Goal: Task Accomplishment & Management: Manage account settings

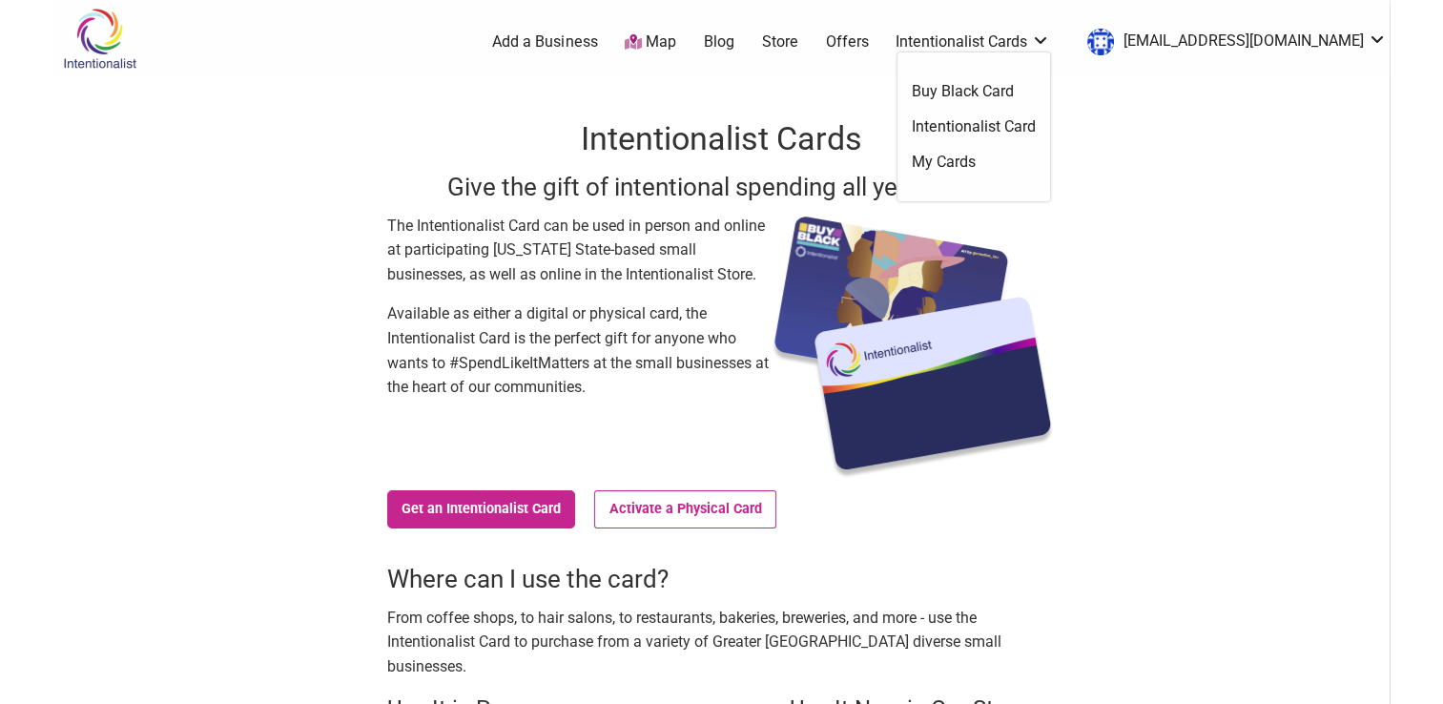
click at [1023, 163] on link "My Cards" at bounding box center [974, 162] width 124 height 21
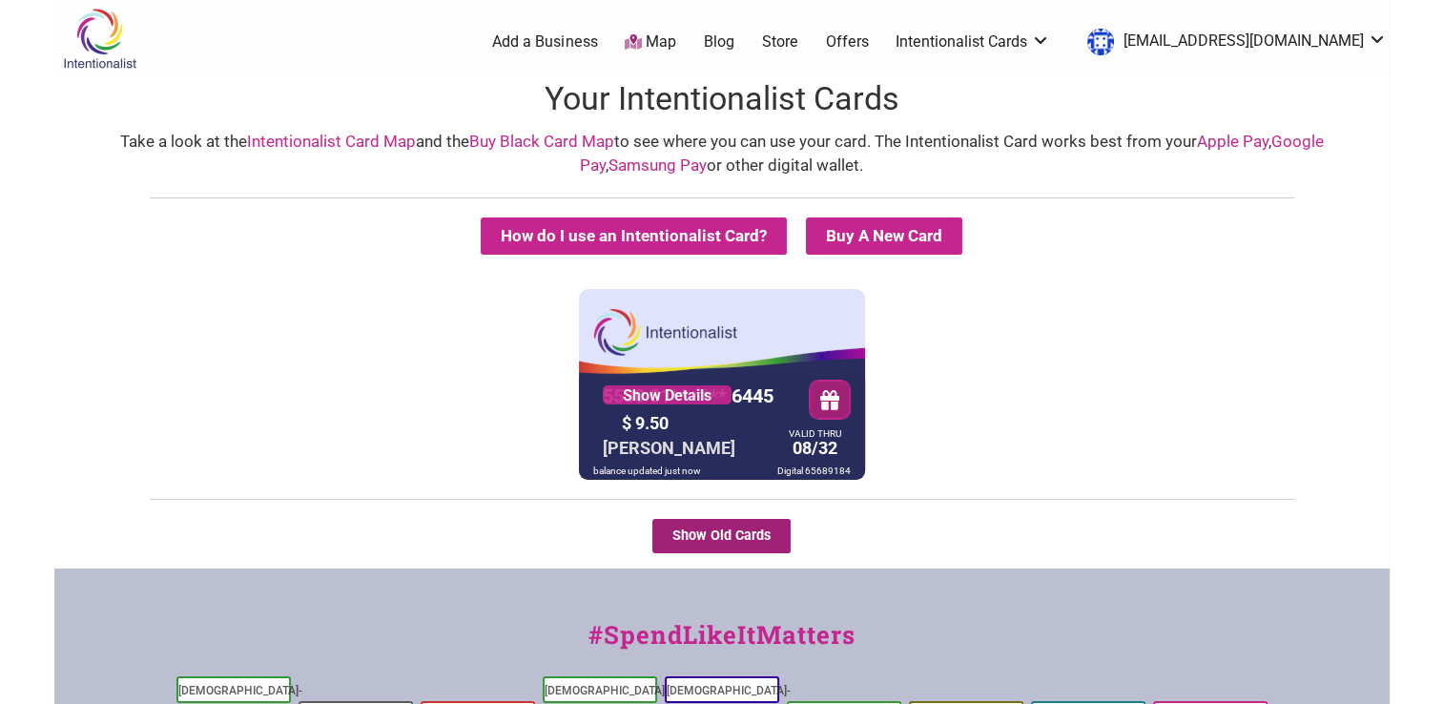
click at [764, 534] on button "Show Old Cards" at bounding box center [721, 536] width 138 height 34
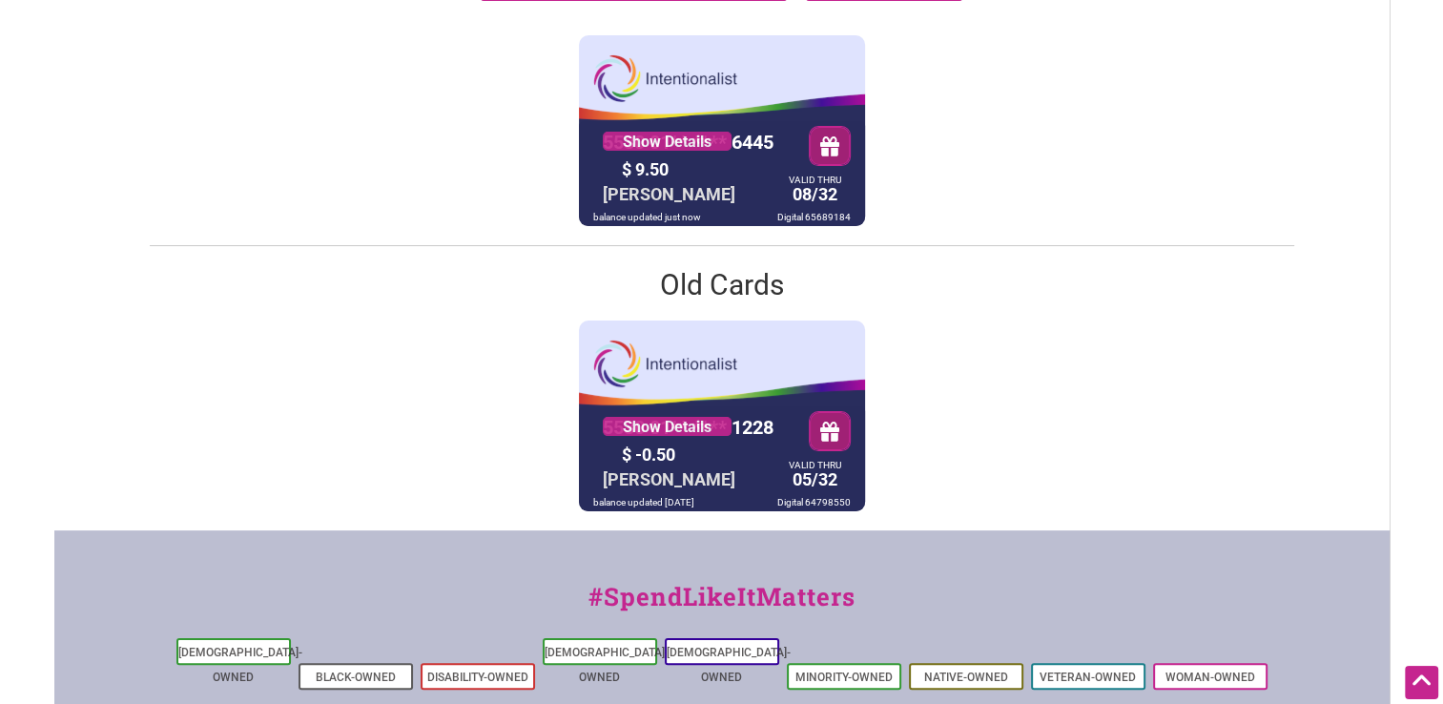
scroll to position [286, 0]
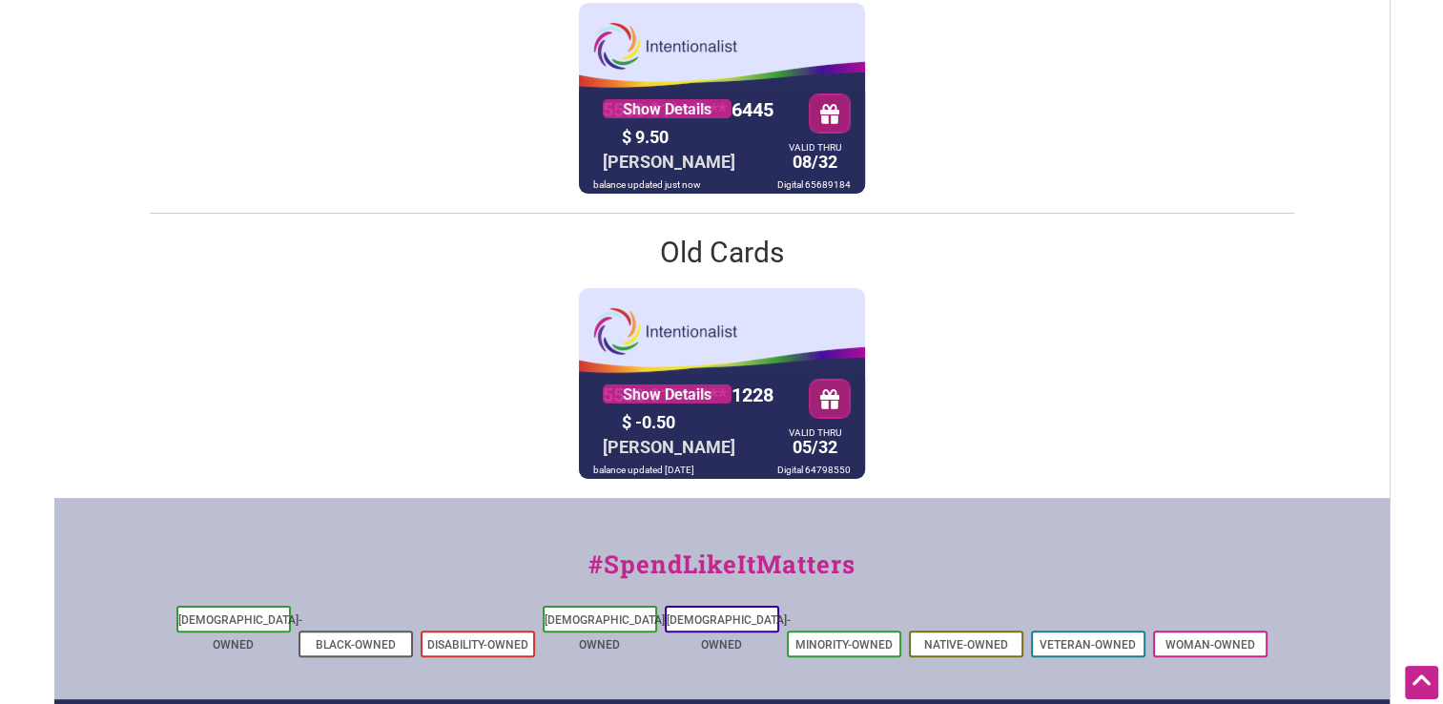
click at [713, 360] on div "5530 01** **** 1228 Show Details $ -0.50 ROUSSI ROUSSEV VALID THRU 05/32 balanc…" at bounding box center [722, 383] width 286 height 191
click at [747, 431] on div "$ -0.50" at bounding box center [698, 422] width 162 height 30
click at [783, 400] on div "5530 01** **** 1228 Show Details $ -0.50 ROUSSI ROUSSEV VALID THRU 05/32 balanc…" at bounding box center [722, 383] width 286 height 191
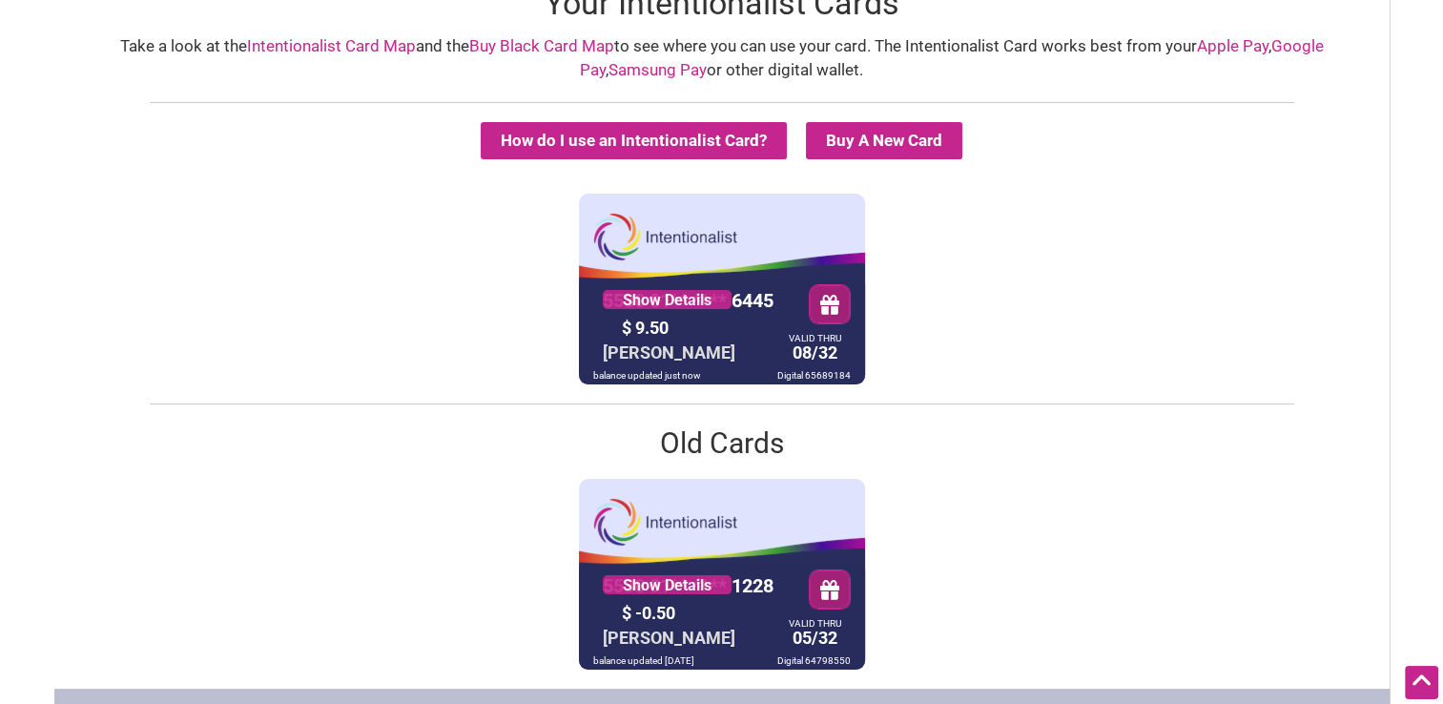
scroll to position [191, 0]
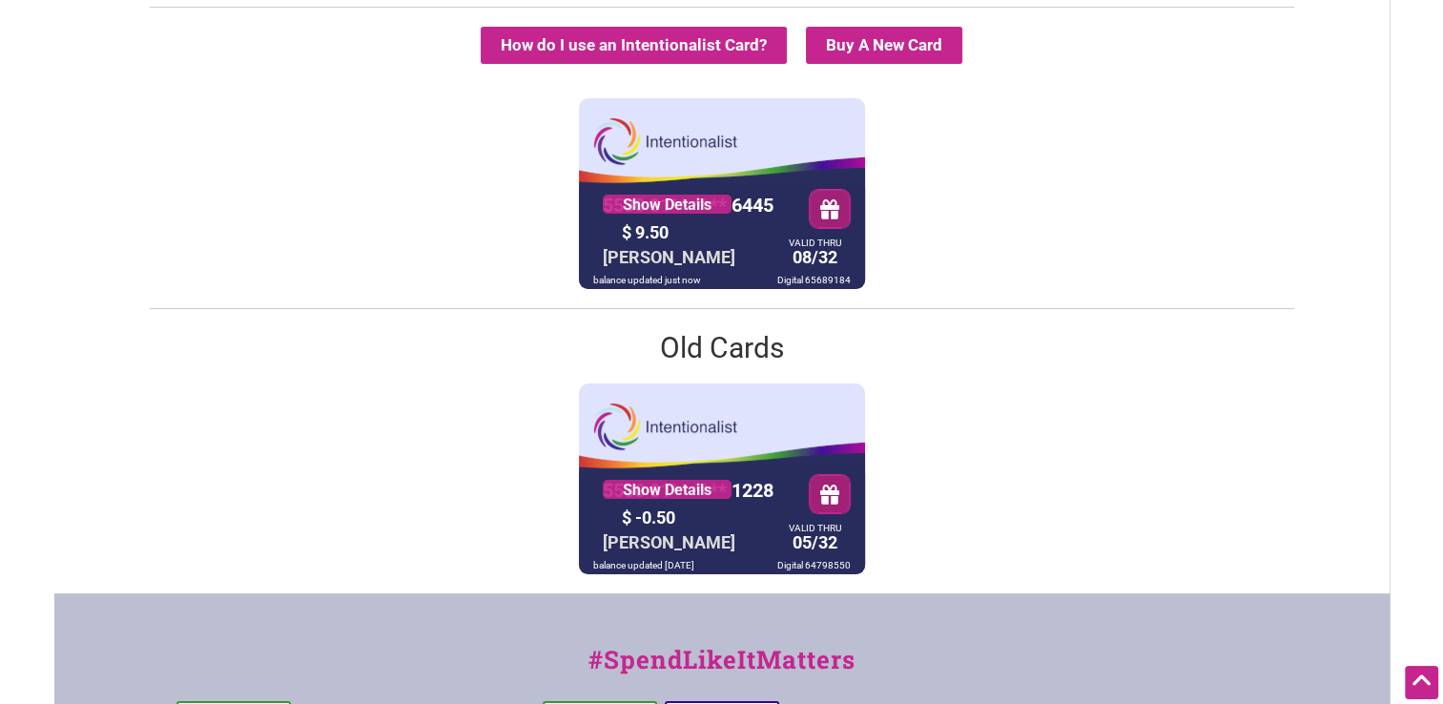
click at [825, 501] on button "button" at bounding box center [830, 494] width 40 height 38
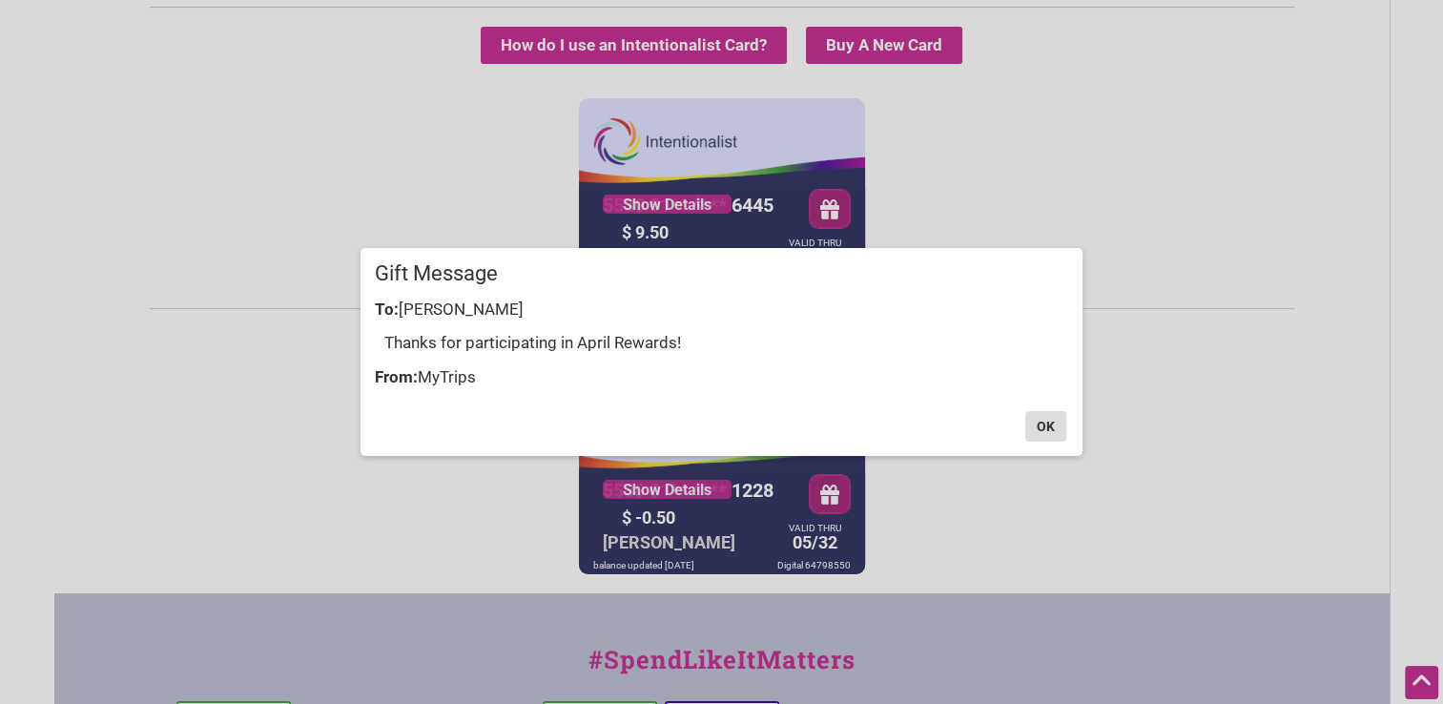
drag, startPoint x: 1049, startPoint y: 429, endPoint x: 808, endPoint y: 439, distance: 241.4
click at [1049, 429] on button "OK" at bounding box center [1045, 426] width 41 height 31
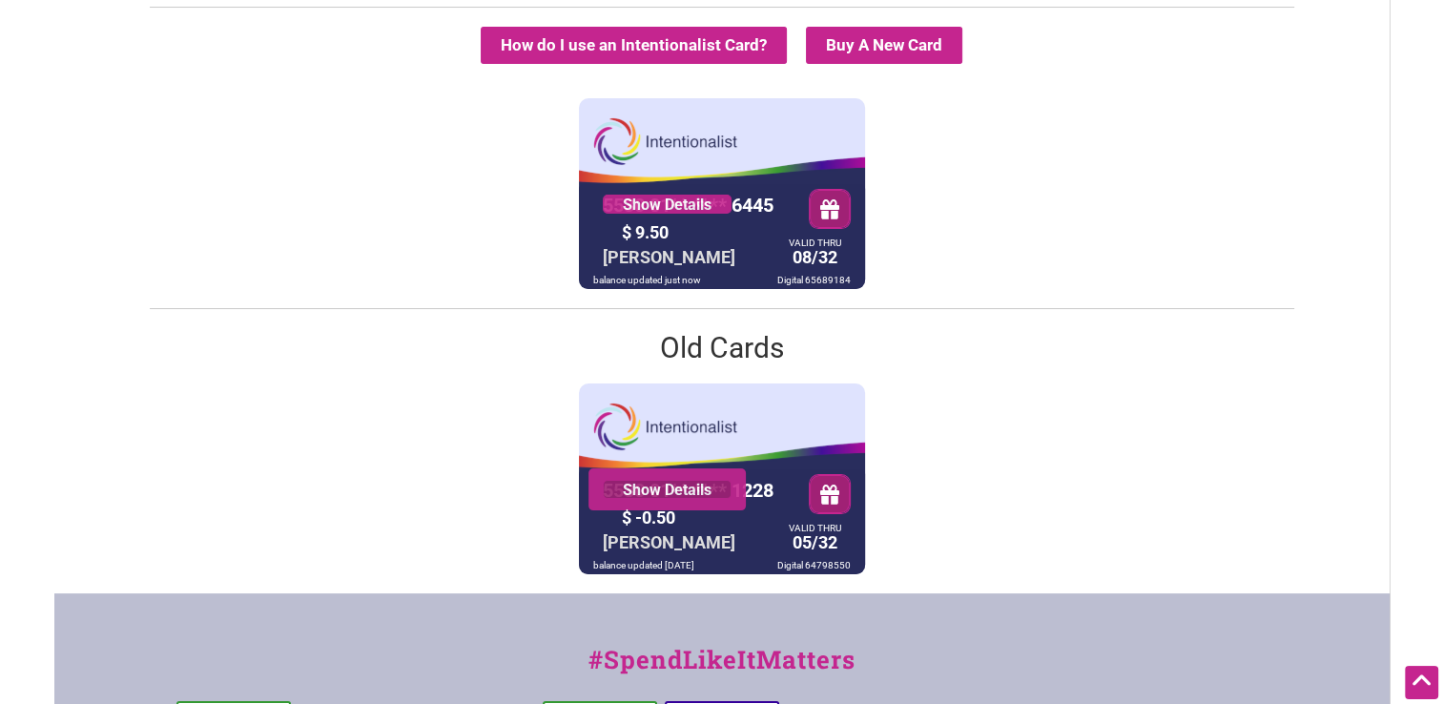
click at [659, 487] on link "Show Details" at bounding box center [667, 489] width 129 height 19
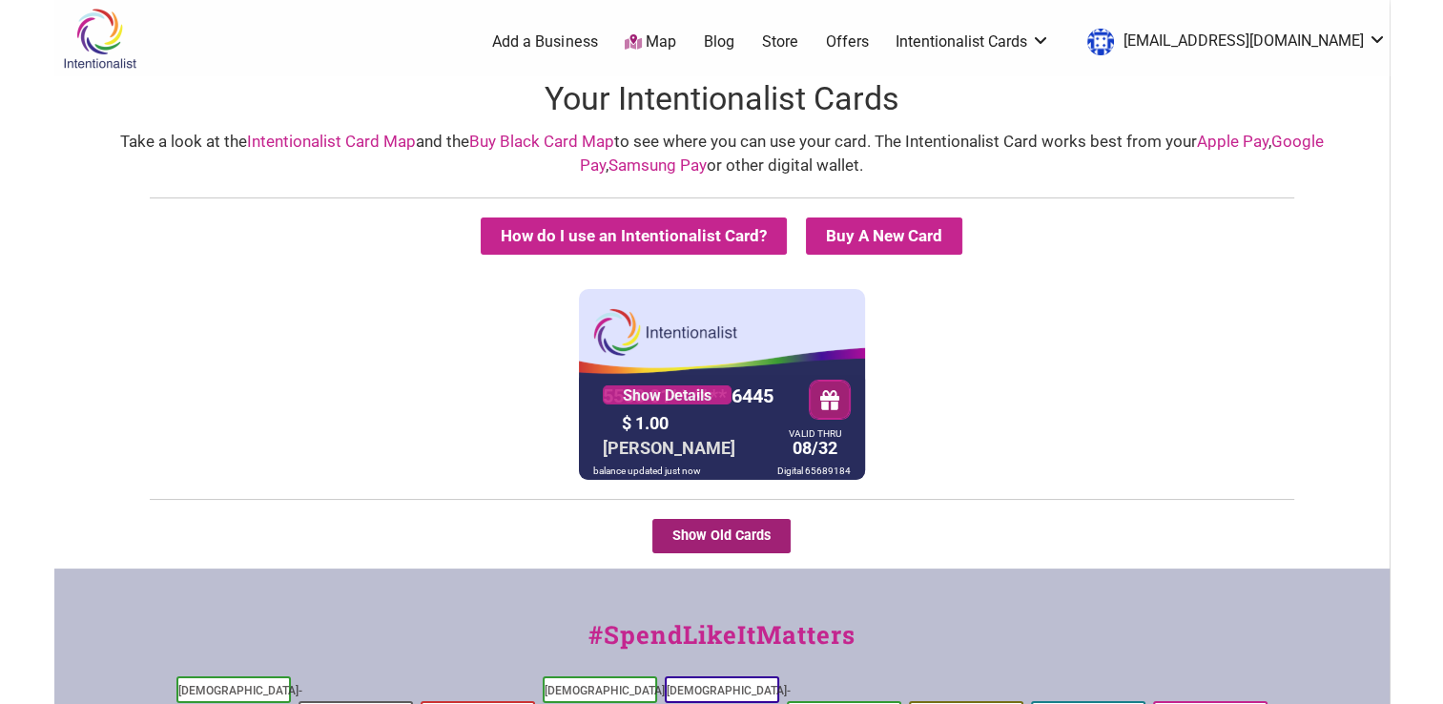
click at [755, 535] on button "Show Old Cards" at bounding box center [721, 536] width 138 height 34
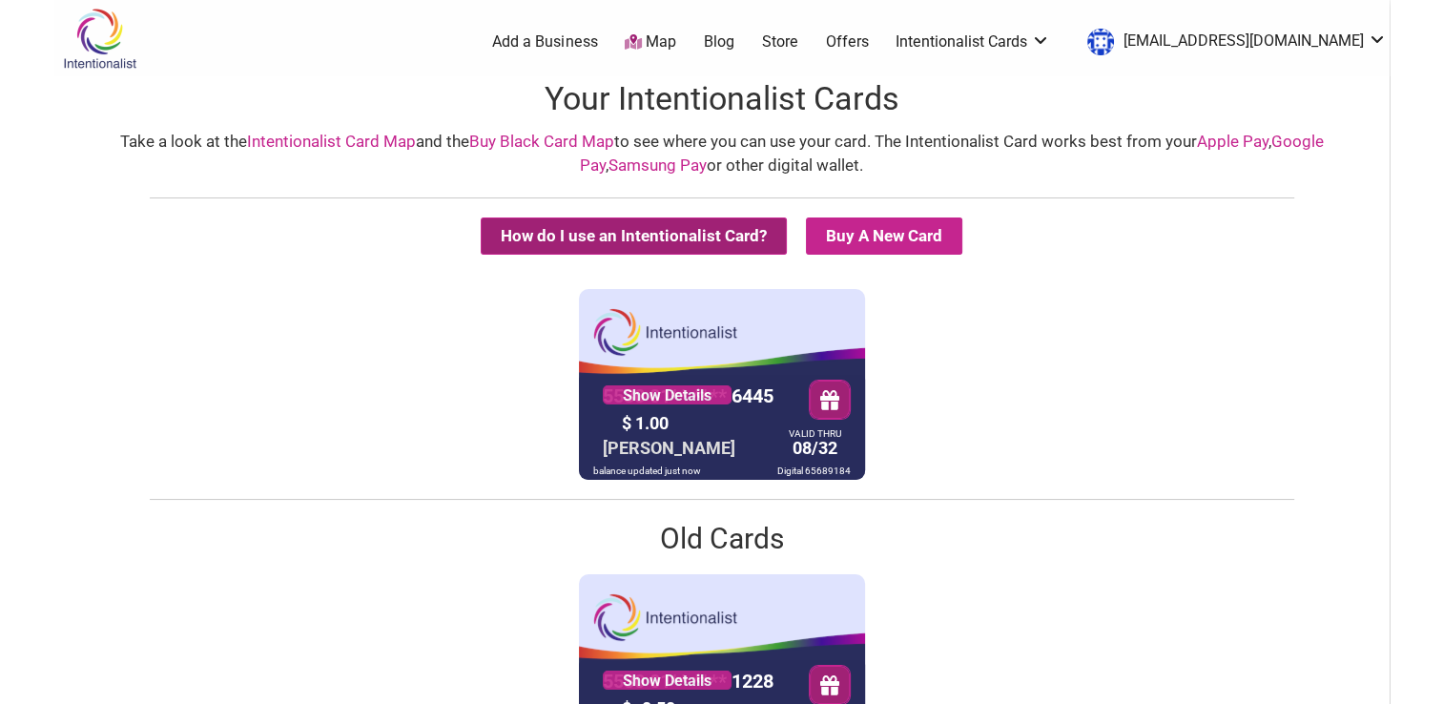
click at [638, 234] on button "How do I use an Intentionalist Card?" at bounding box center [634, 235] width 306 height 37
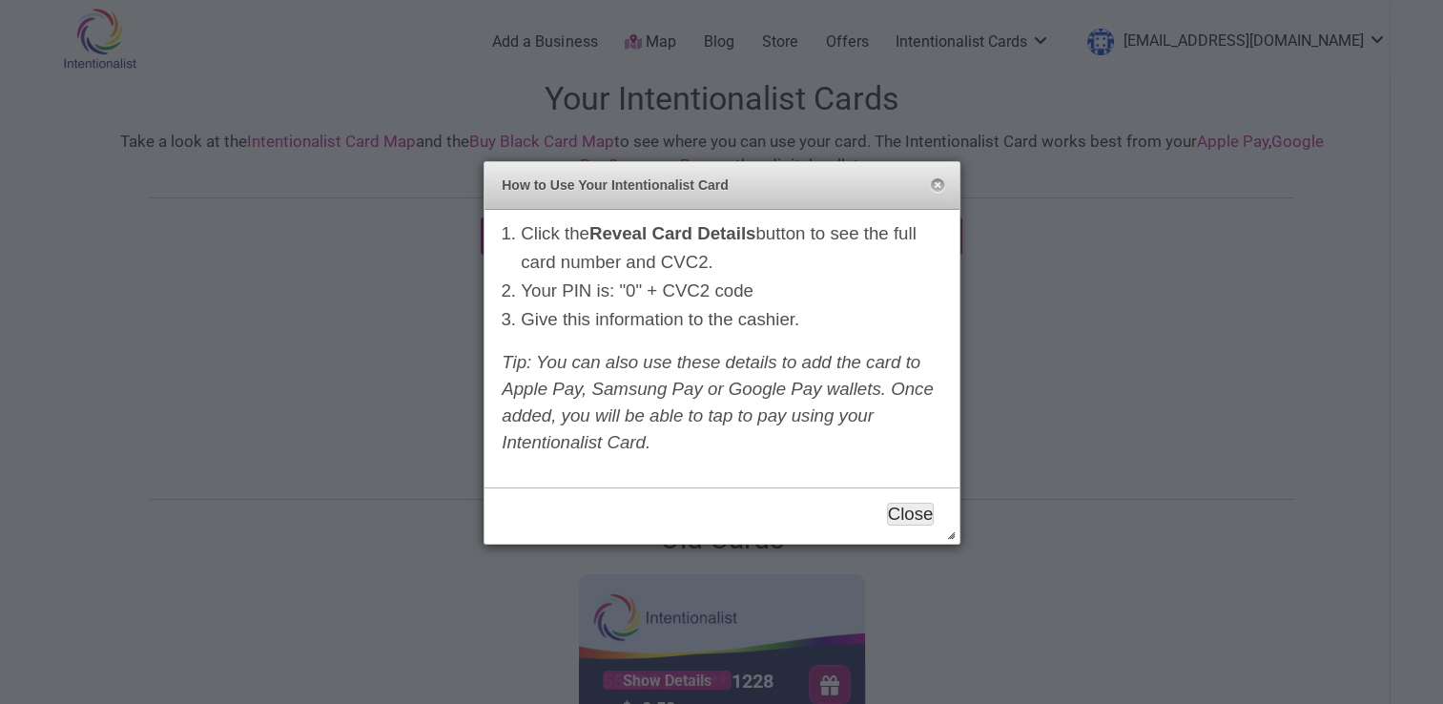
click at [910, 508] on button "Close" at bounding box center [911, 513] width 48 height 23
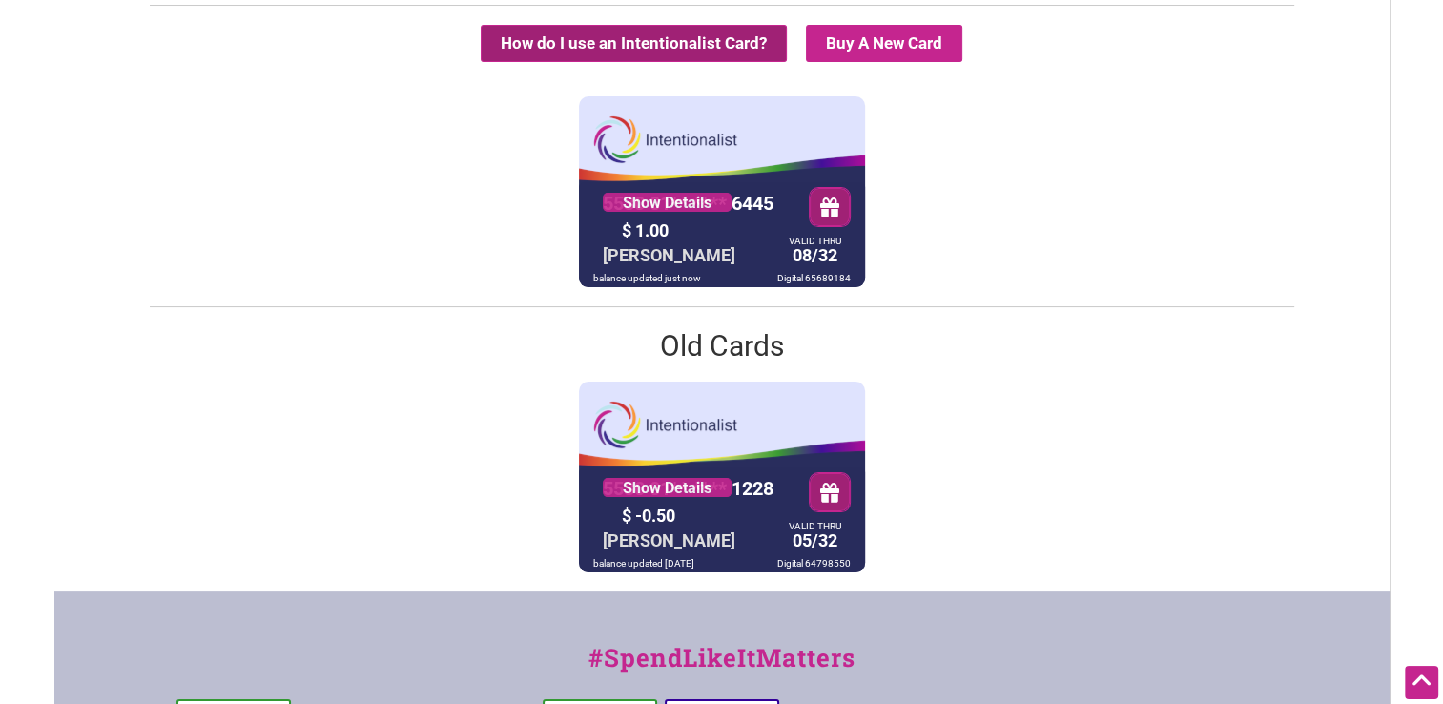
scroll to position [191, 0]
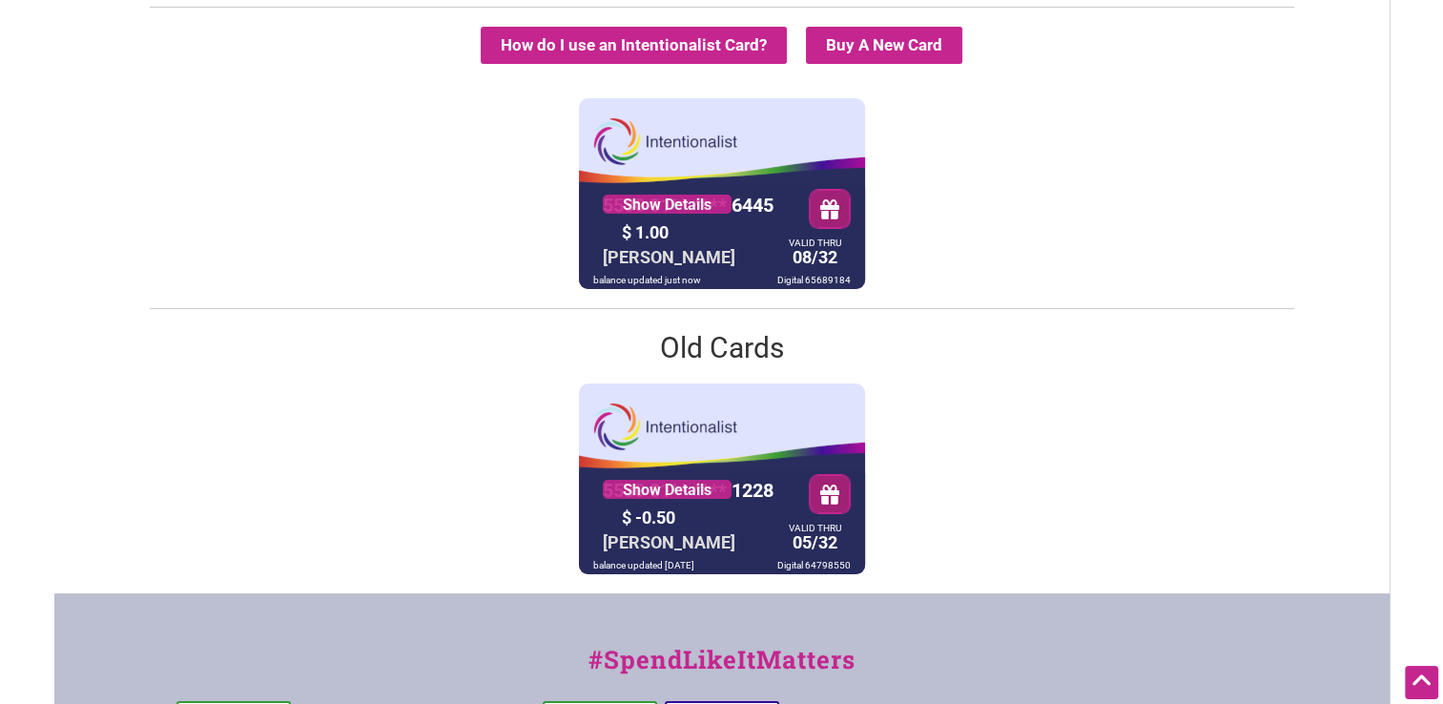
click at [753, 434] on div "5530 01** **** 1228 Show Details $ -0.50 [PERSON_NAME] VALID THRU 05/32 balance…" at bounding box center [722, 478] width 286 height 191
click at [711, 492] on link "Show Details" at bounding box center [667, 489] width 129 height 19
